Goal: Information Seeking & Learning: Learn about a topic

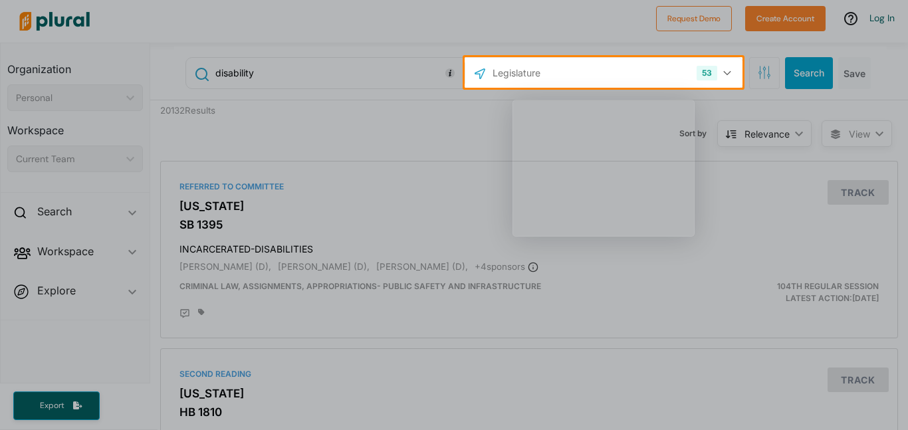
scroll to position [2, 0]
click at [713, 205] on div "Product tour overlay" at bounding box center [454, 215] width 908 height 430
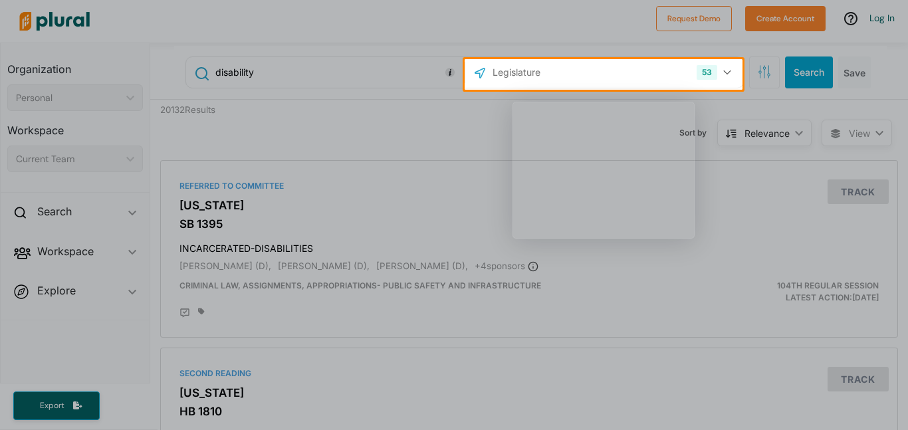
scroll to position [0, 0]
click at [706, 79] on div "Product tour overlay" at bounding box center [454, 215] width 908 height 430
click at [716, 71] on div "Product tour overlay" at bounding box center [454, 215] width 908 height 430
click at [710, 67] on div "Product tour overlay" at bounding box center [454, 215] width 908 height 430
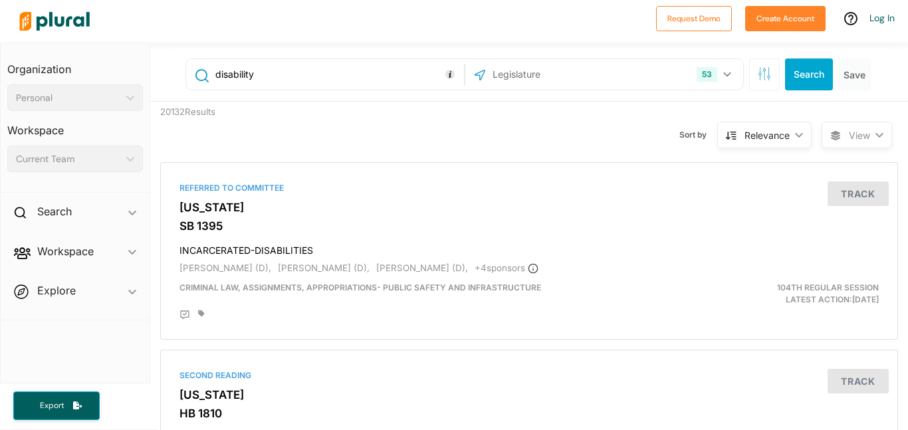
click at [662, 86] on div "53 US Congress [US_STATE] [US_STATE] [US_STATE] [US_STATE] [US_STATE] [US_STATE…" at bounding box center [603, 74] width 271 height 25
click at [648, 74] on div "53 US Congress [US_STATE] [US_STATE] [US_STATE] [US_STATE] [US_STATE] [US_STATE…" at bounding box center [603, 74] width 271 height 25
click at [731, 74] on button "53" at bounding box center [715, 74] width 49 height 25
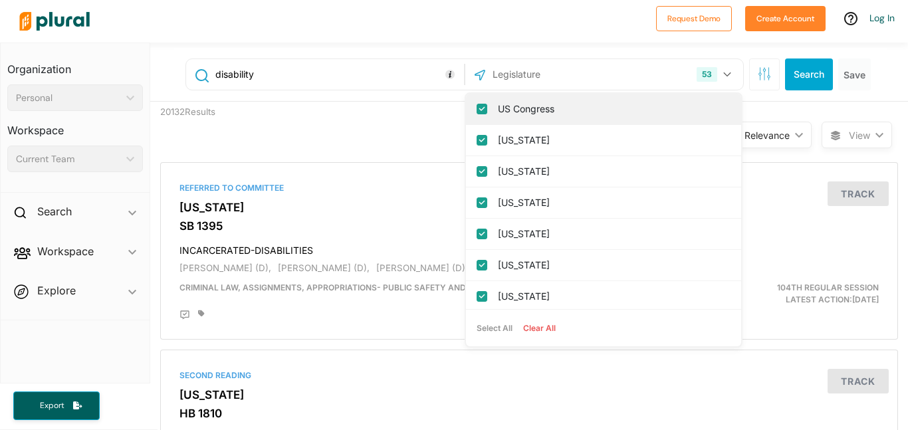
click at [480, 109] on input "US Congress" at bounding box center [481, 109] width 11 height 11
click at [480, 109] on input "[US_STATE]" at bounding box center [481, 109] width 11 height 11
click at [480, 110] on input "[US_STATE]" at bounding box center [481, 109] width 11 height 11
click at [480, 109] on input "[US_STATE]" at bounding box center [481, 109] width 11 height 11
click at [480, 110] on input "[US_STATE]" at bounding box center [481, 109] width 11 height 11
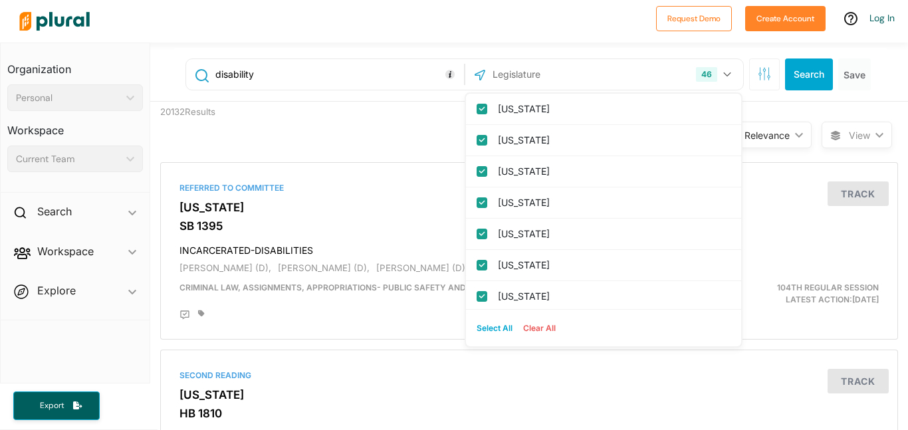
click at [543, 330] on button "Clear All" at bounding box center [539, 328] width 43 height 20
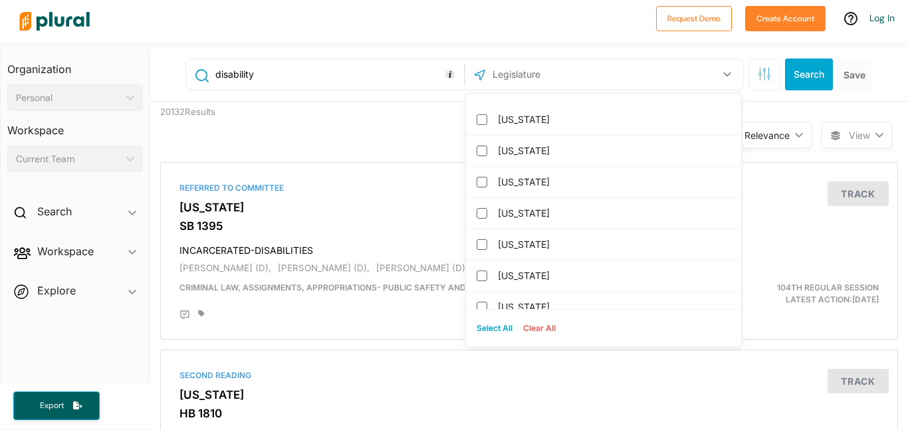
scroll to position [1427, 0]
click at [482, 177] on input "[US_STATE]" at bounding box center [481, 180] width 11 height 11
click at [401, 126] on div "Sort by Relevance ic_keyboard_arrow_down Relevance Latest Action Latest Action …" at bounding box center [600, 127] width 442 height 50
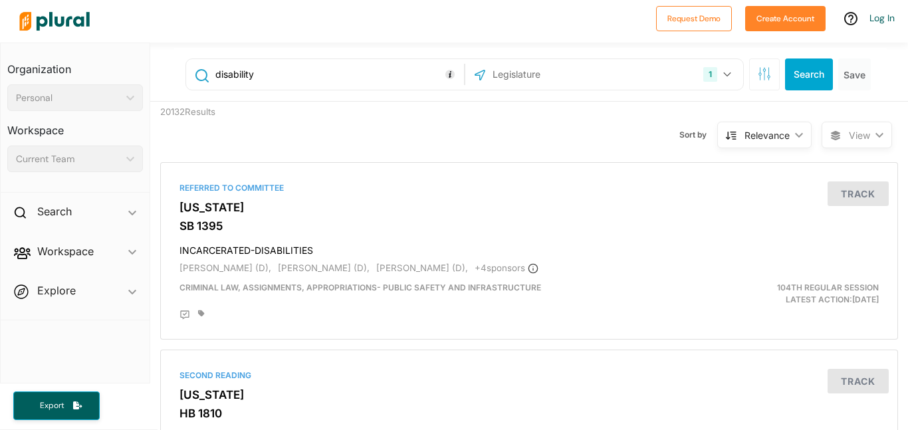
click at [678, 78] on div "1 [US_STATE] [GEOGRAPHIC_DATA] Congress [US_STATE] [US_STATE] [US_STATE] [US_ST…" at bounding box center [603, 74] width 271 height 25
click at [723, 72] on icon "button" at bounding box center [727, 74] width 8 height 5
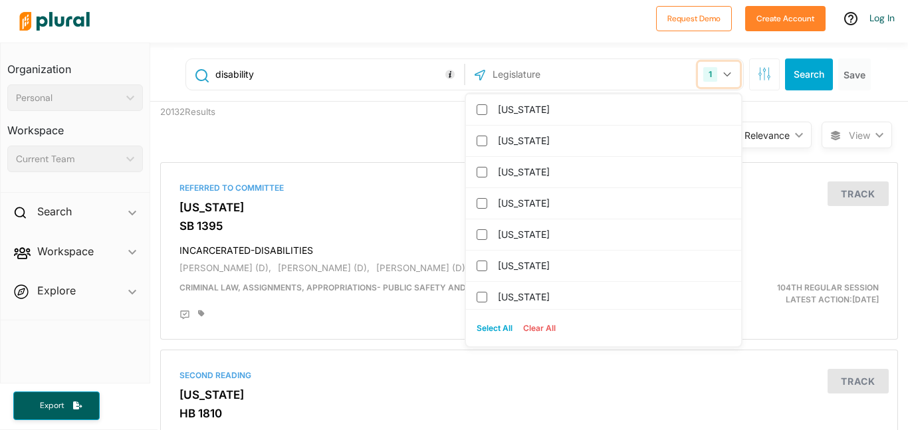
scroll to position [0, 0]
click at [726, 74] on icon "button" at bounding box center [727, 74] width 8 height 5
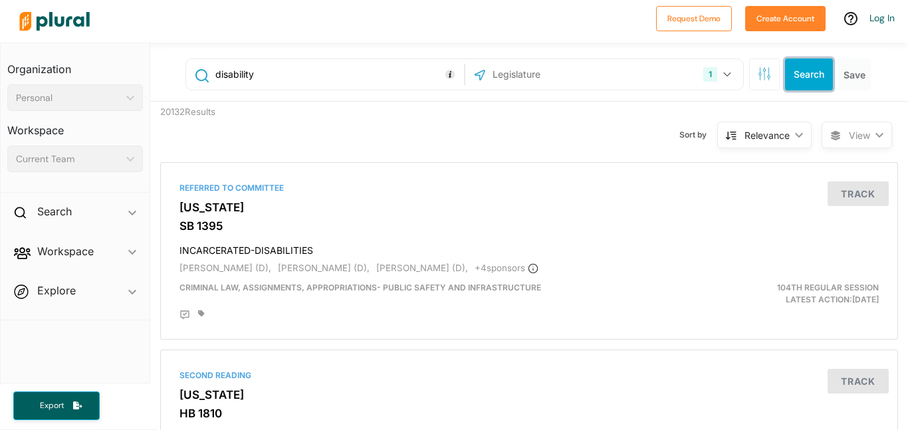
click at [809, 72] on button "Search" at bounding box center [809, 74] width 48 height 32
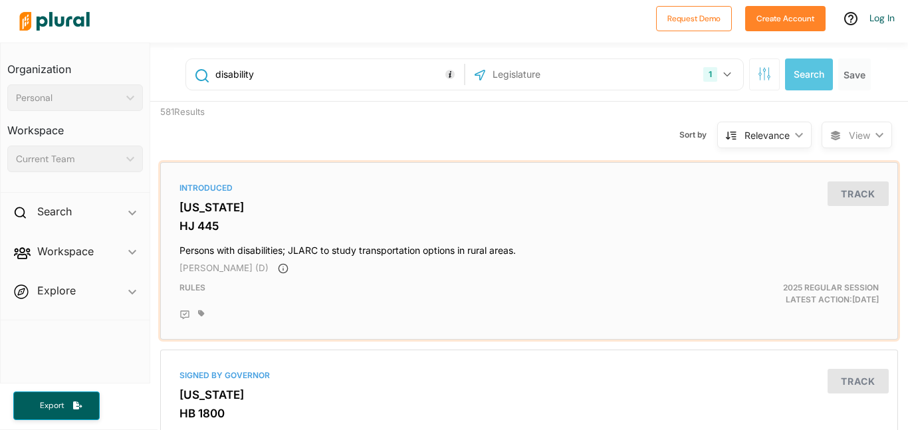
click at [732, 223] on h3 "HJ 445" at bounding box center [528, 225] width 699 height 13
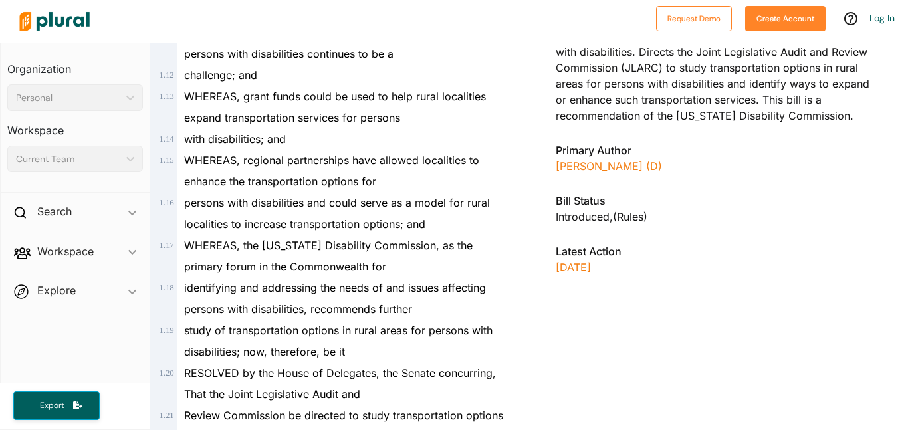
scroll to position [441, 0]
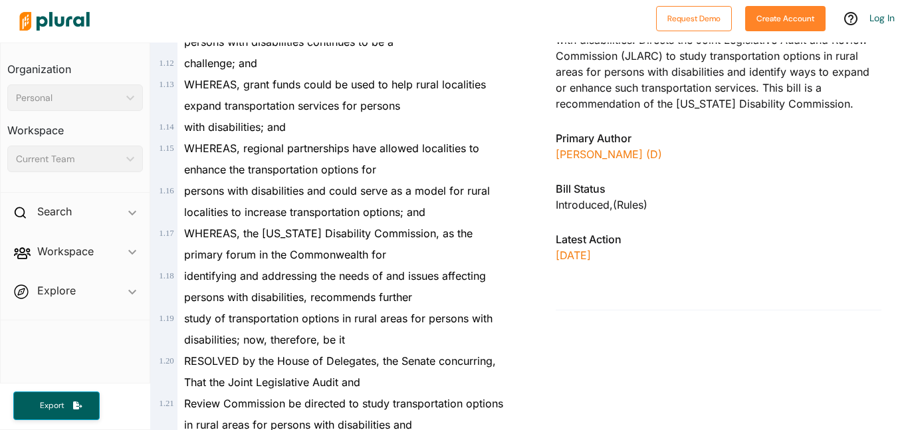
click at [462, 26] on div at bounding box center [331, 21] width 636 height 47
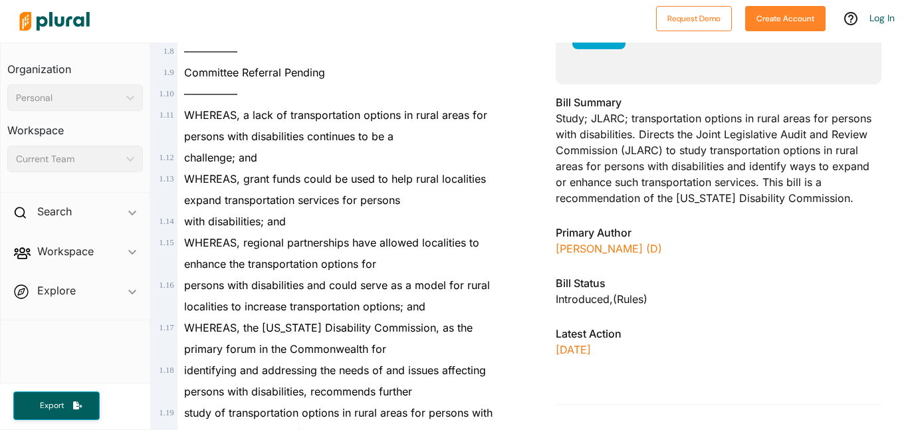
scroll to position [344, 0]
